Goal: Task Accomplishment & Management: Complete application form

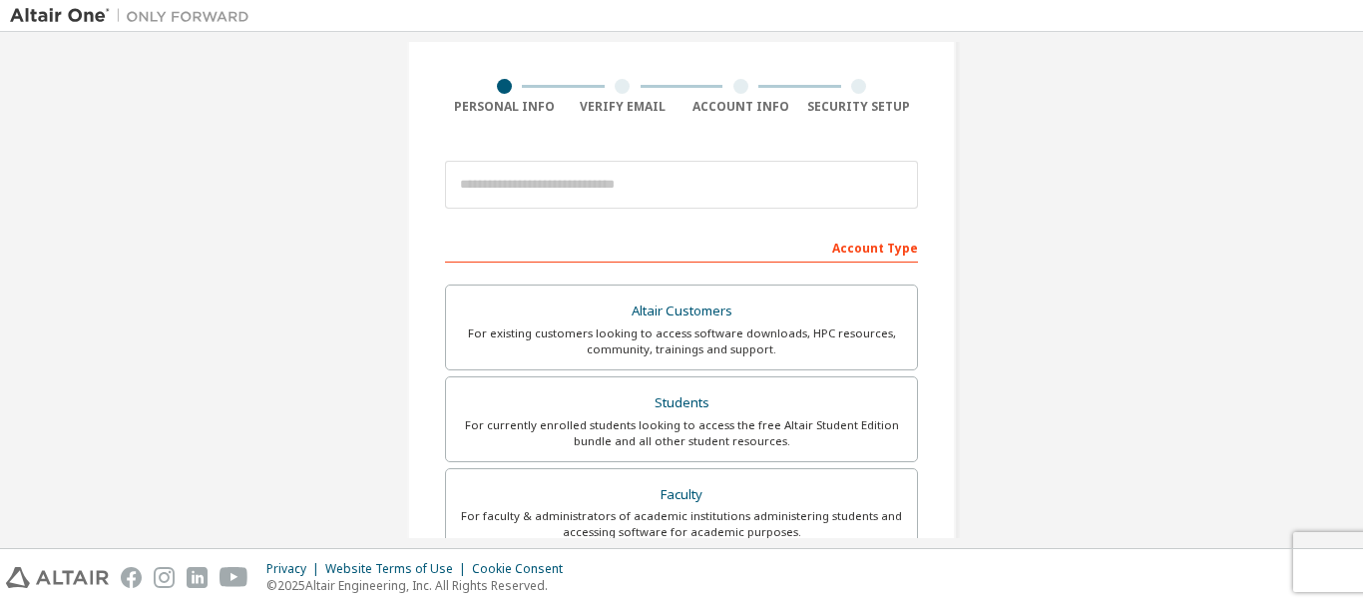
scroll to position [130, 0]
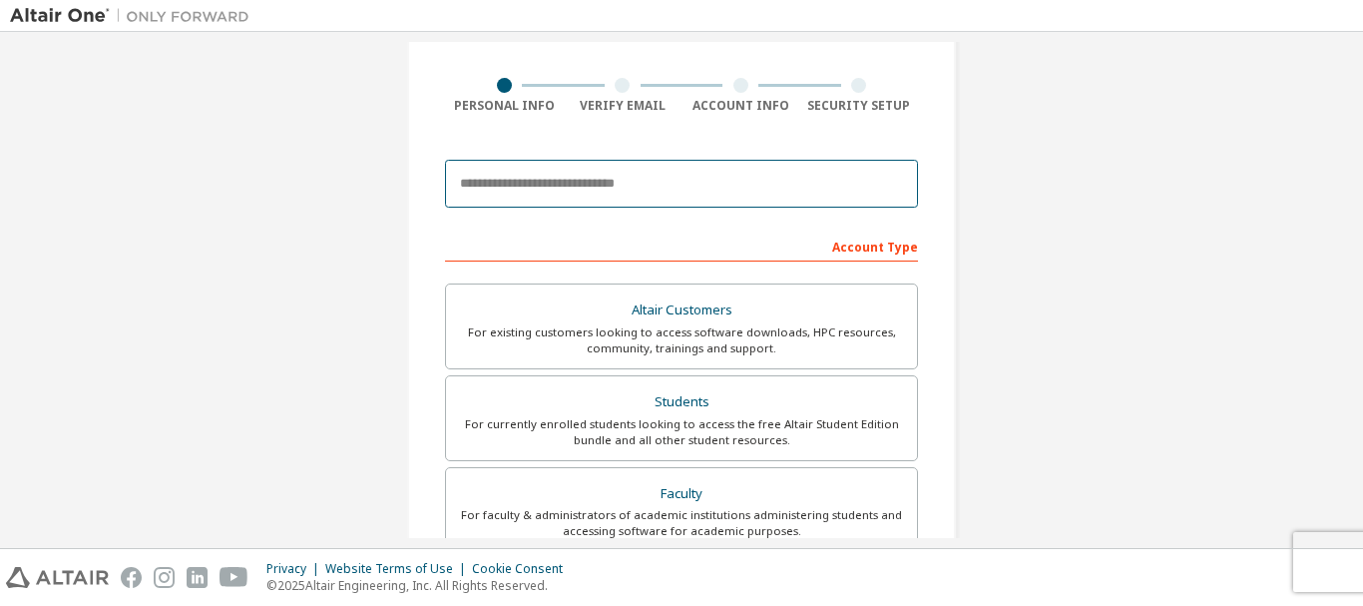
click at [566, 188] on input "email" at bounding box center [681, 184] width 473 height 48
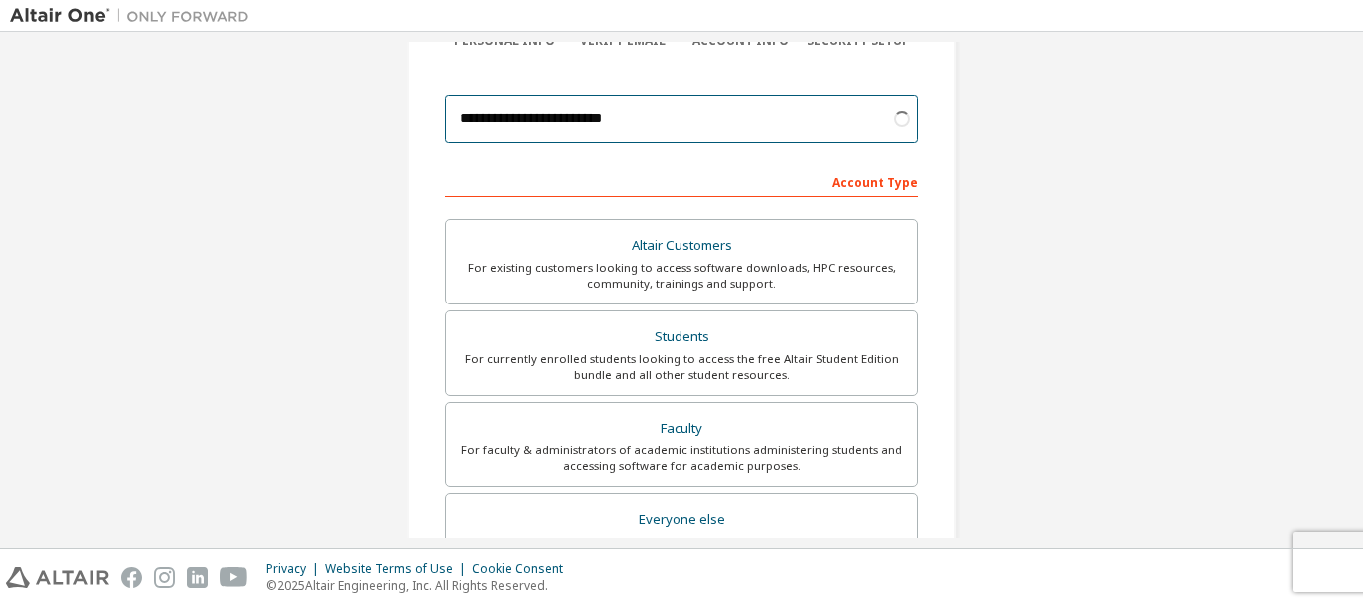
scroll to position [561, 0]
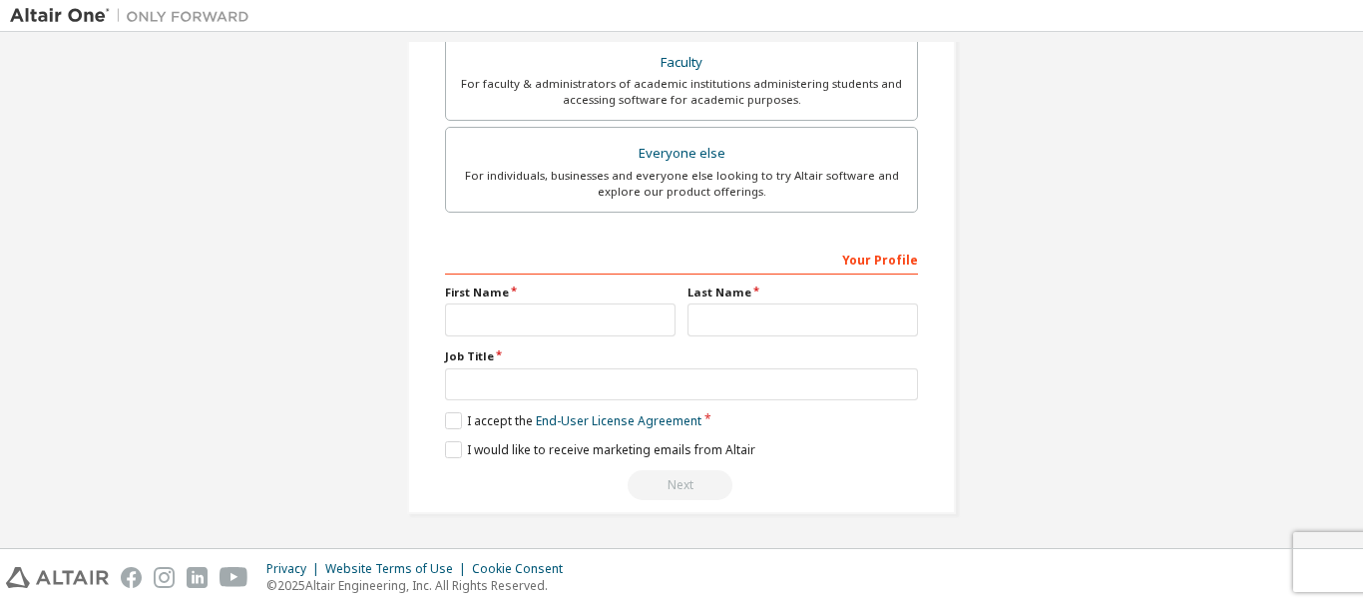
type input "**********"
click at [549, 312] on input "text" at bounding box center [560, 319] width 231 height 33
type input "**********"
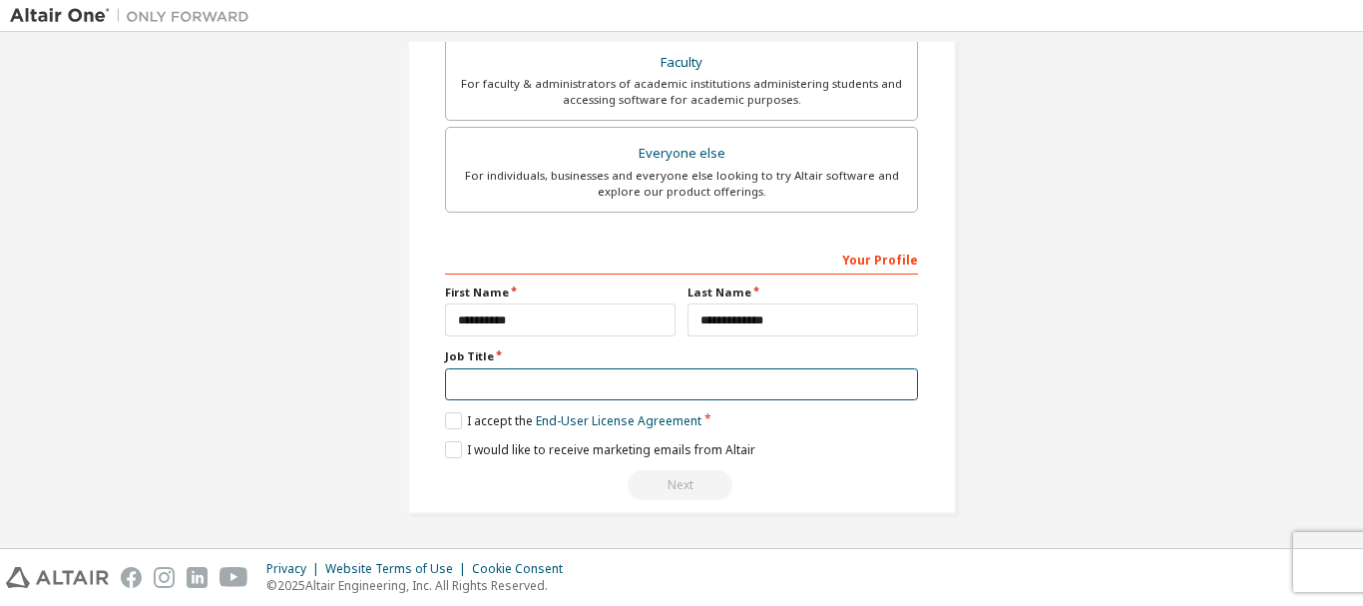
click at [541, 380] on input "text" at bounding box center [681, 384] width 473 height 33
type input "**********"
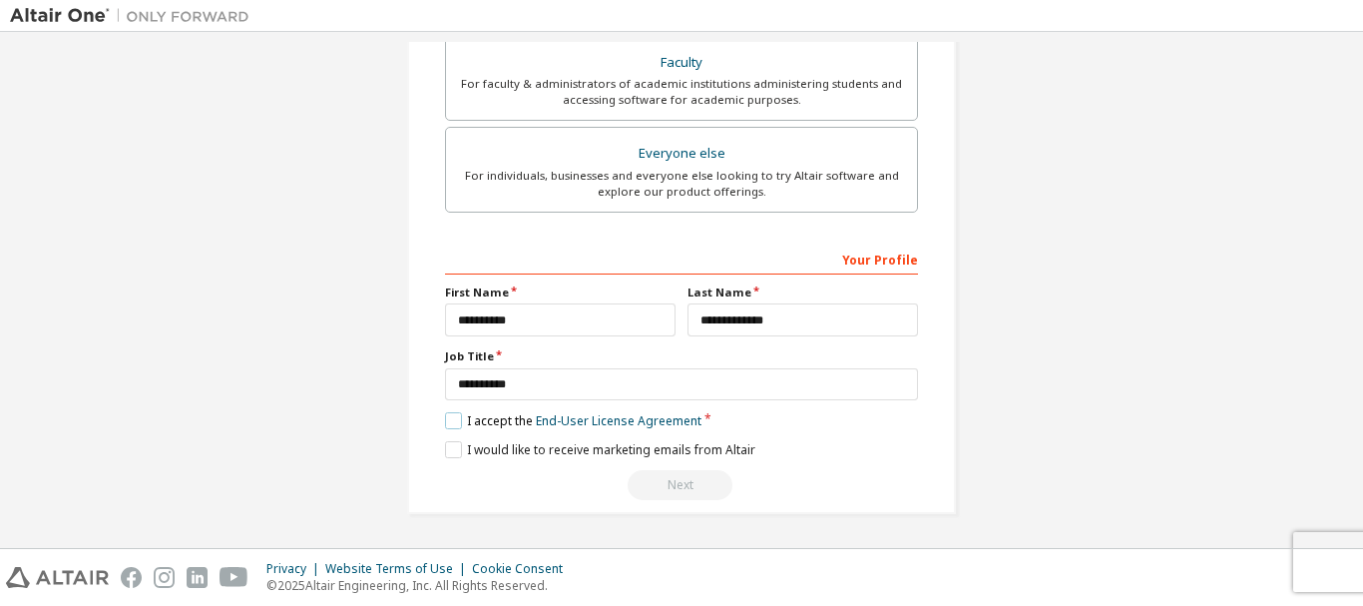
click at [459, 417] on label "I accept the End-User License Agreement" at bounding box center [573, 420] width 256 height 17
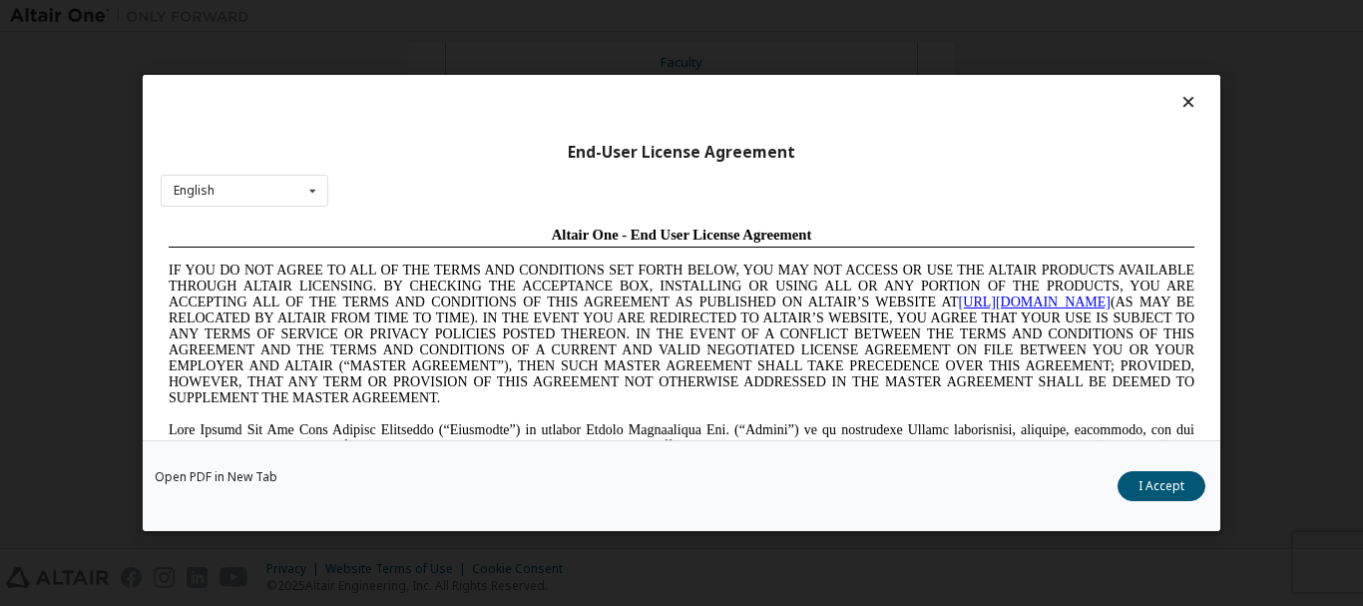
scroll to position [0, 0]
click at [1163, 468] on div "Open PDF in New Tab I Accept" at bounding box center [682, 485] width 1078 height 91
click at [1163, 482] on button "I Accept" at bounding box center [1162, 486] width 88 height 30
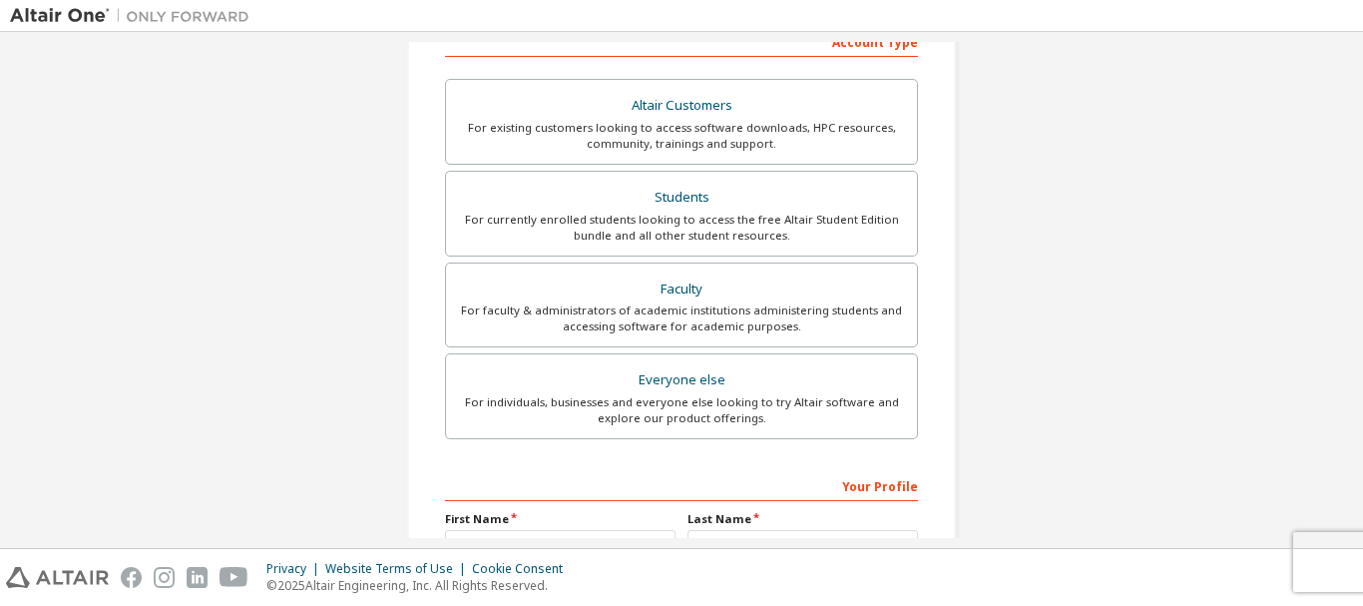
scroll to position [323, 0]
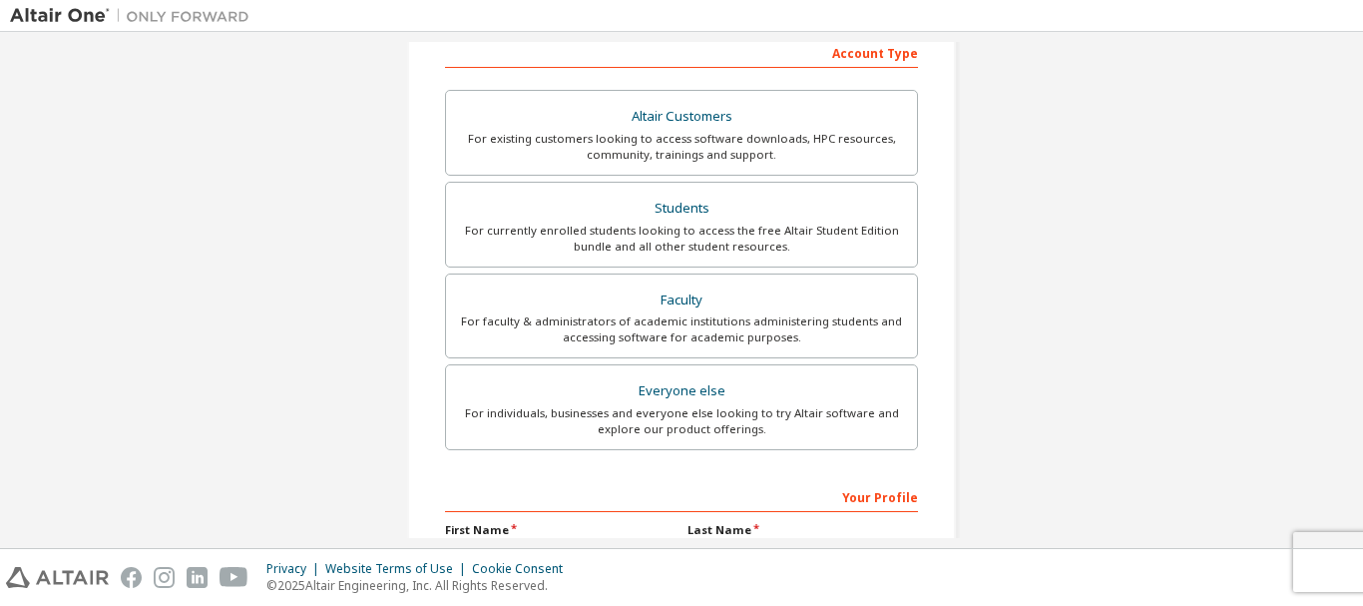
click at [921, 350] on div "**********" at bounding box center [681, 247] width 549 height 1009
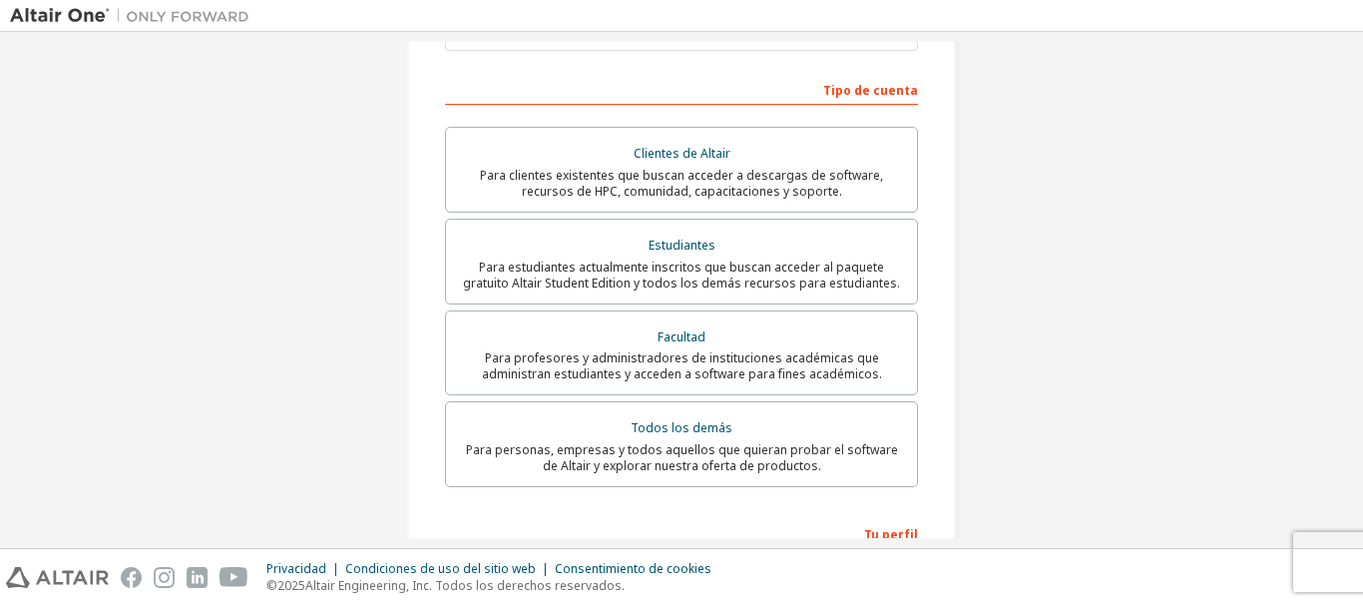
scroll to position [344, 0]
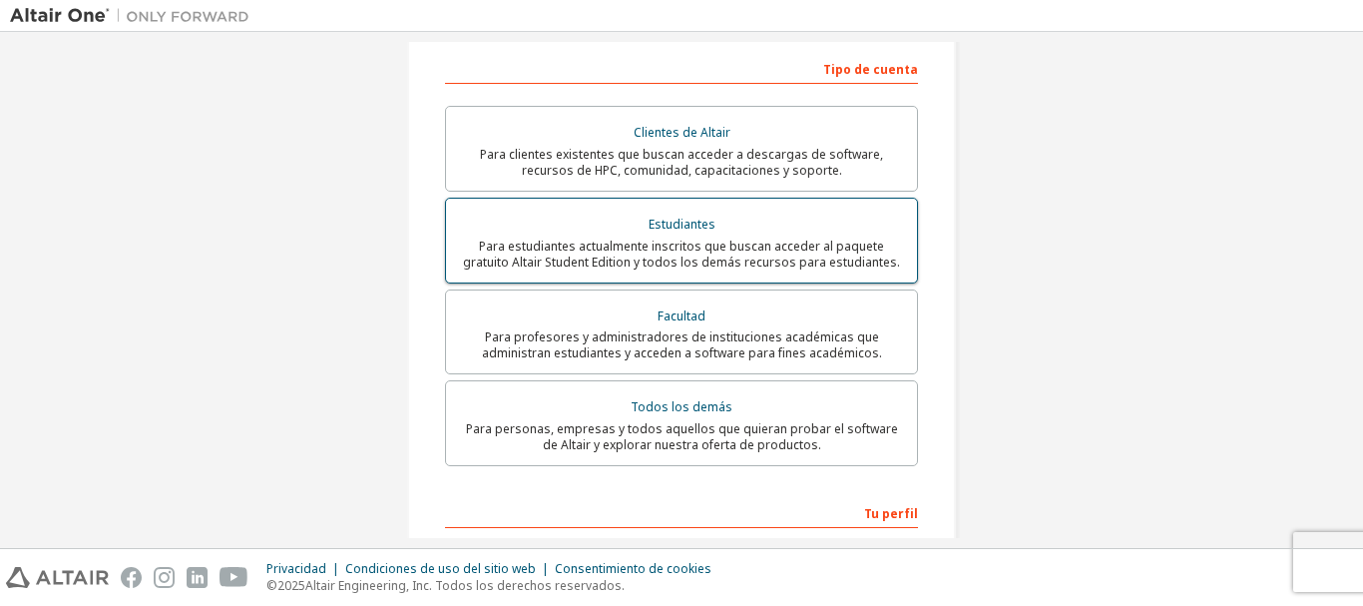
click at [755, 237] on font "Para estudiantes actualmente inscritos que buscan acceder al paquete gratuito A…" at bounding box center [681, 253] width 437 height 33
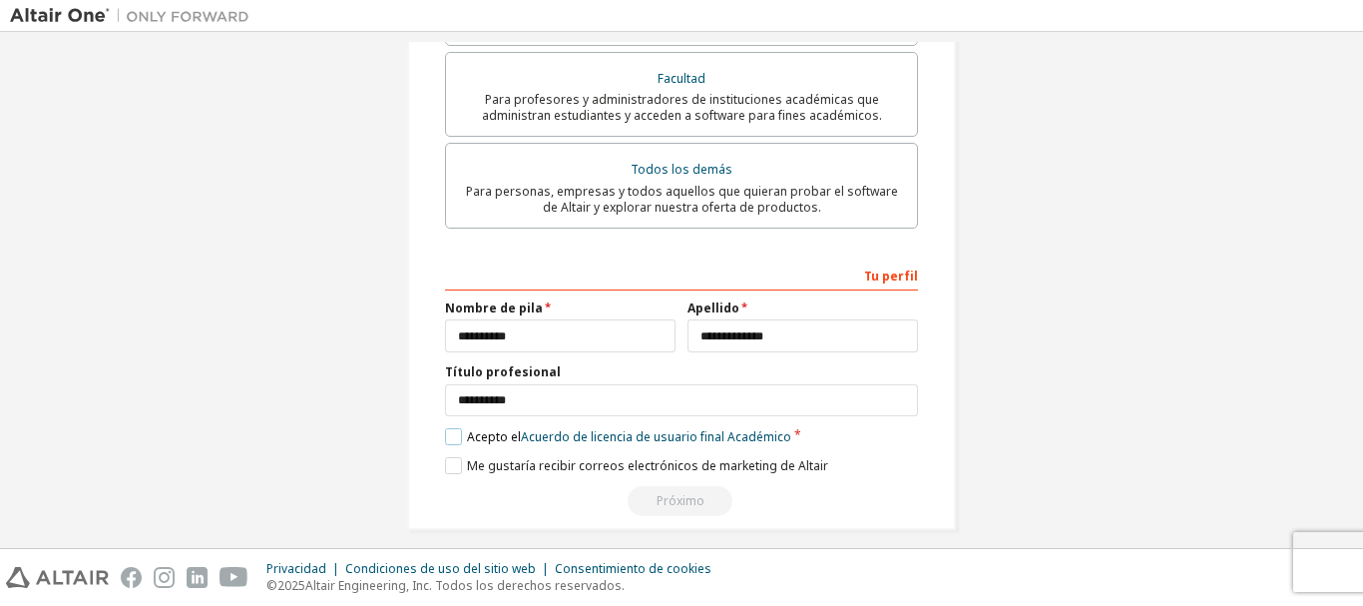
click at [445, 428] on label "Acepto el Acuerdo de licencia de usuario final Académico" at bounding box center [618, 436] width 346 height 17
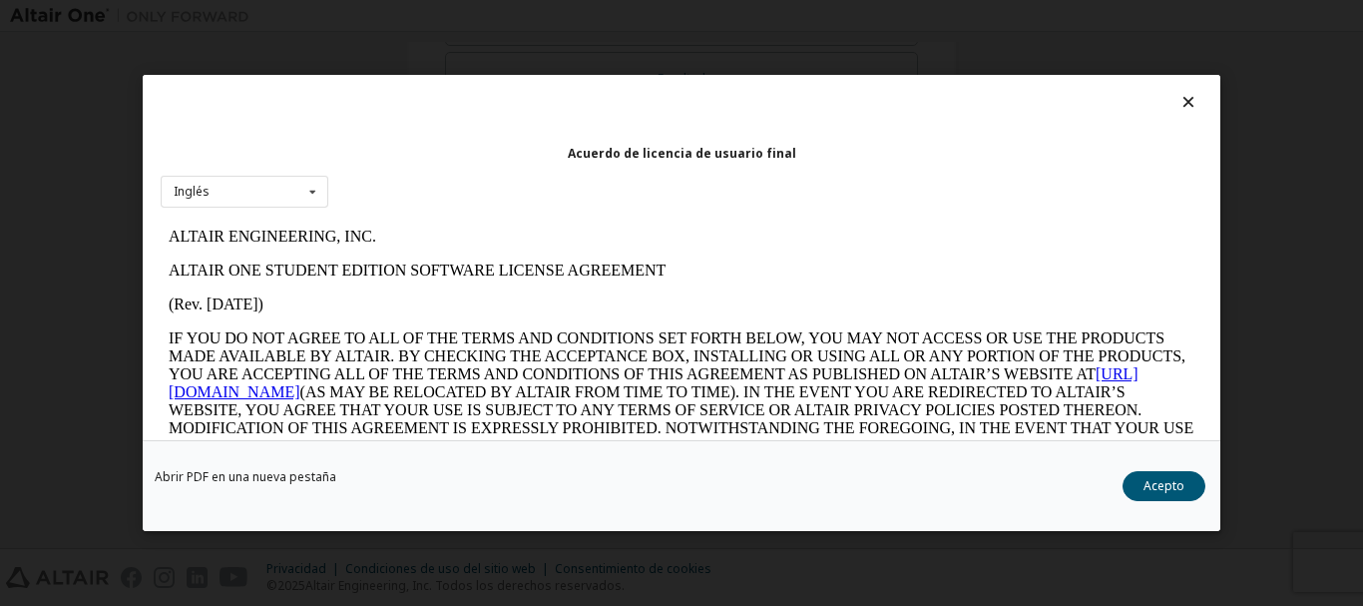
scroll to position [0, 0]
click at [1140, 486] on button "Acepto" at bounding box center [1164, 486] width 83 height 30
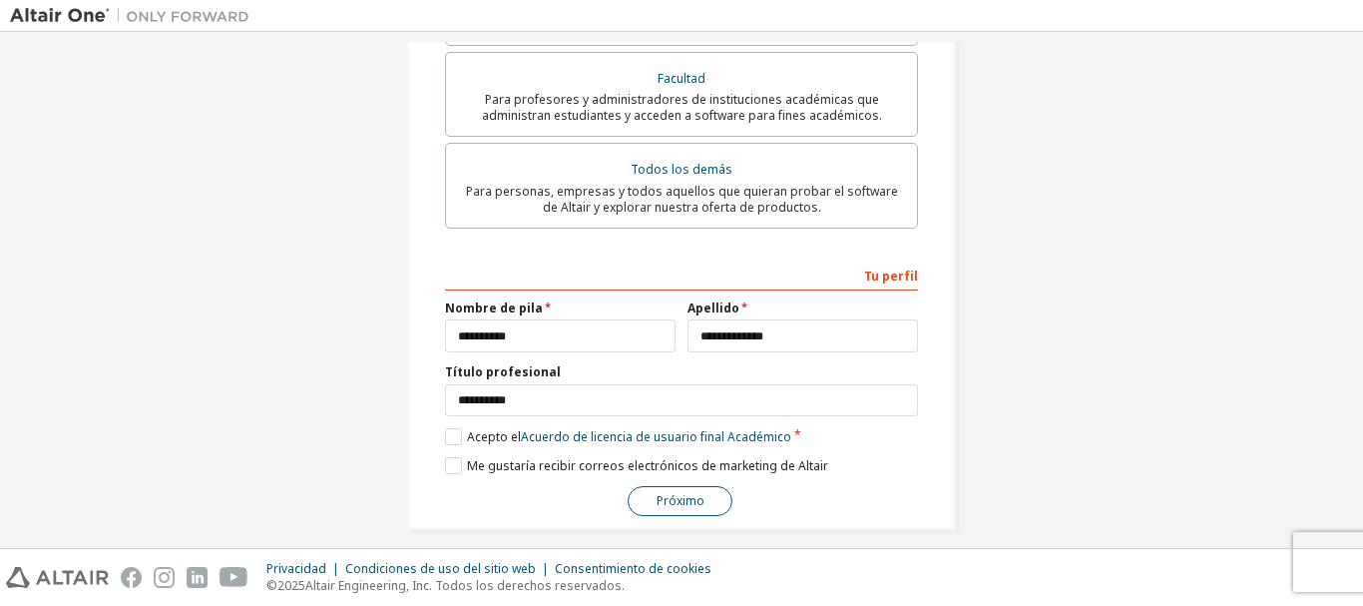
click at [686, 492] on font "Próximo" at bounding box center [681, 500] width 48 height 17
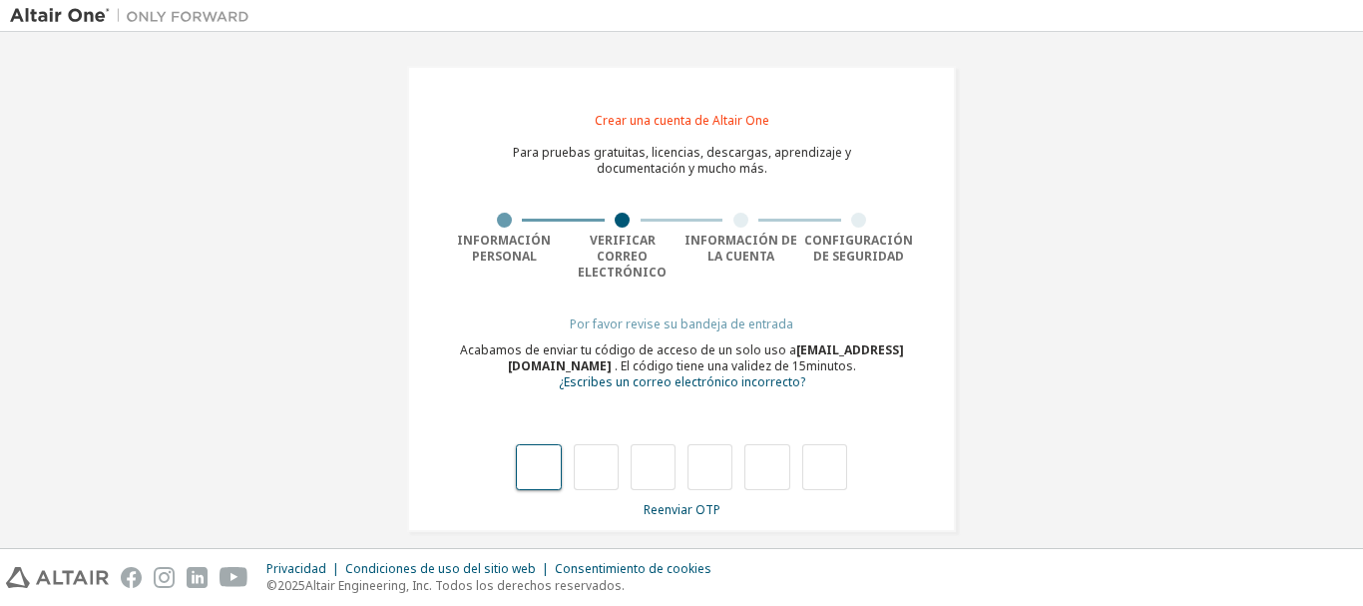
type input "*"
click at [546, 446] on input "*" at bounding box center [538, 467] width 45 height 46
type input "*"
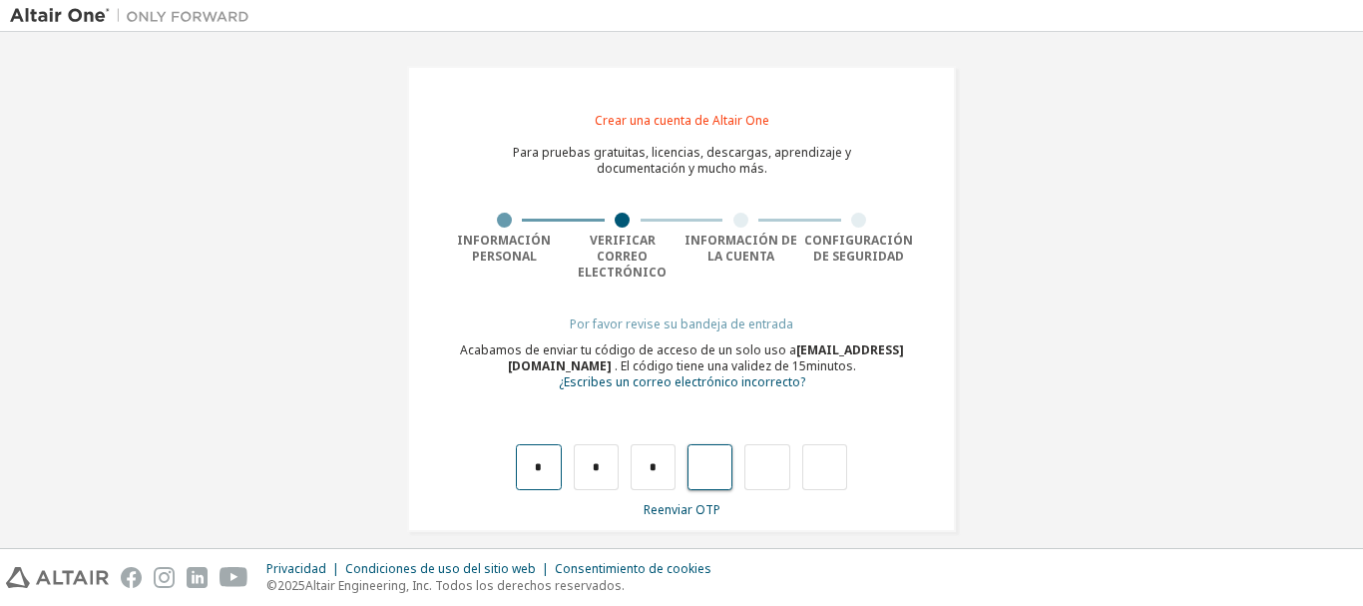
type input "*"
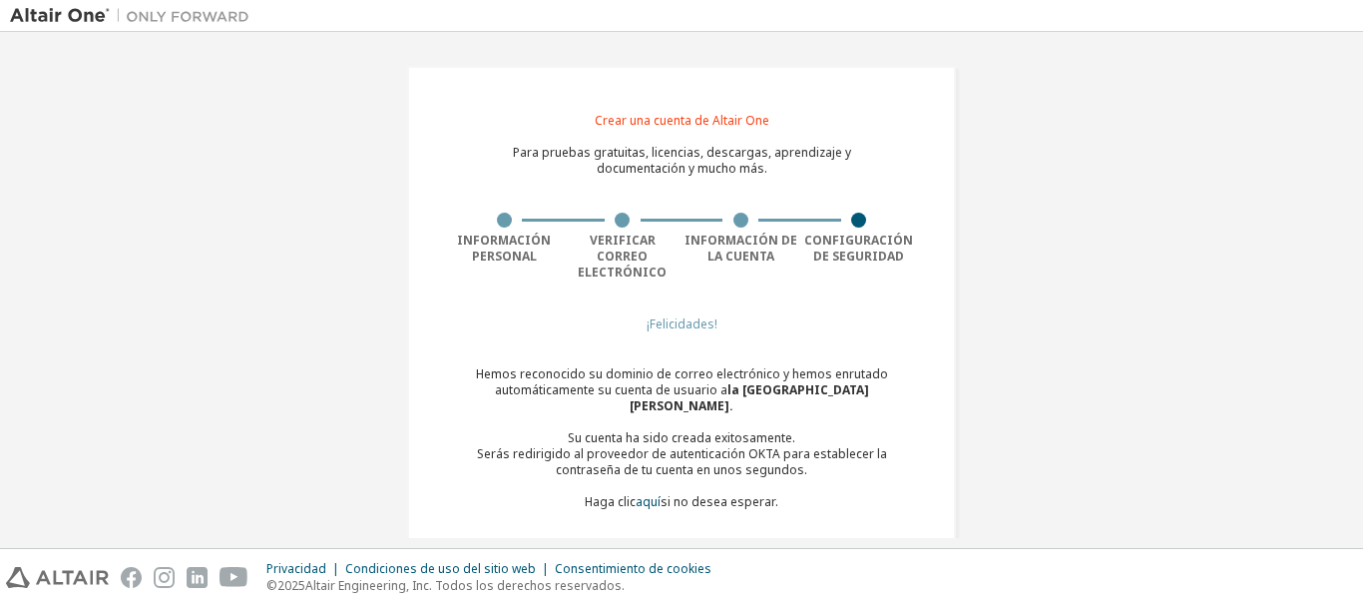
scroll to position [18, 0]
